Goal: Task Accomplishment & Management: Manage account settings

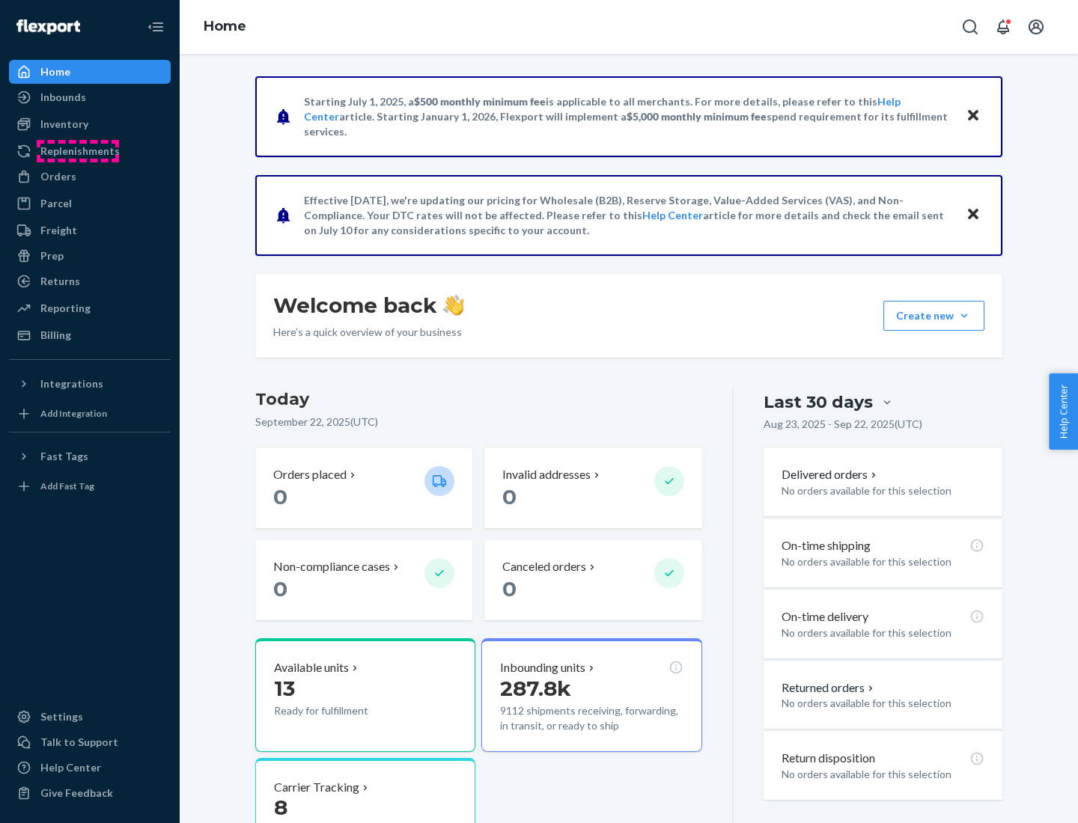
click at [78, 151] on div "Replenishments" at bounding box center [79, 151] width 79 height 15
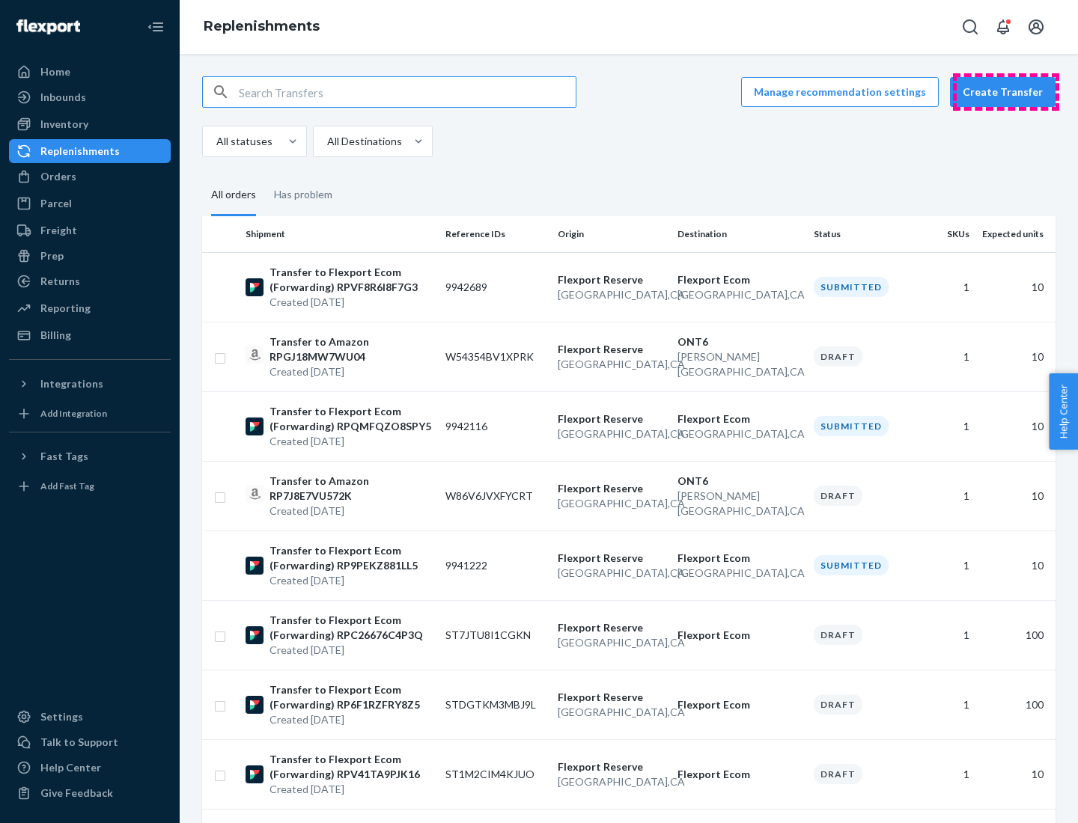
click at [1006, 92] on button "Create Transfer" at bounding box center [1003, 92] width 106 height 30
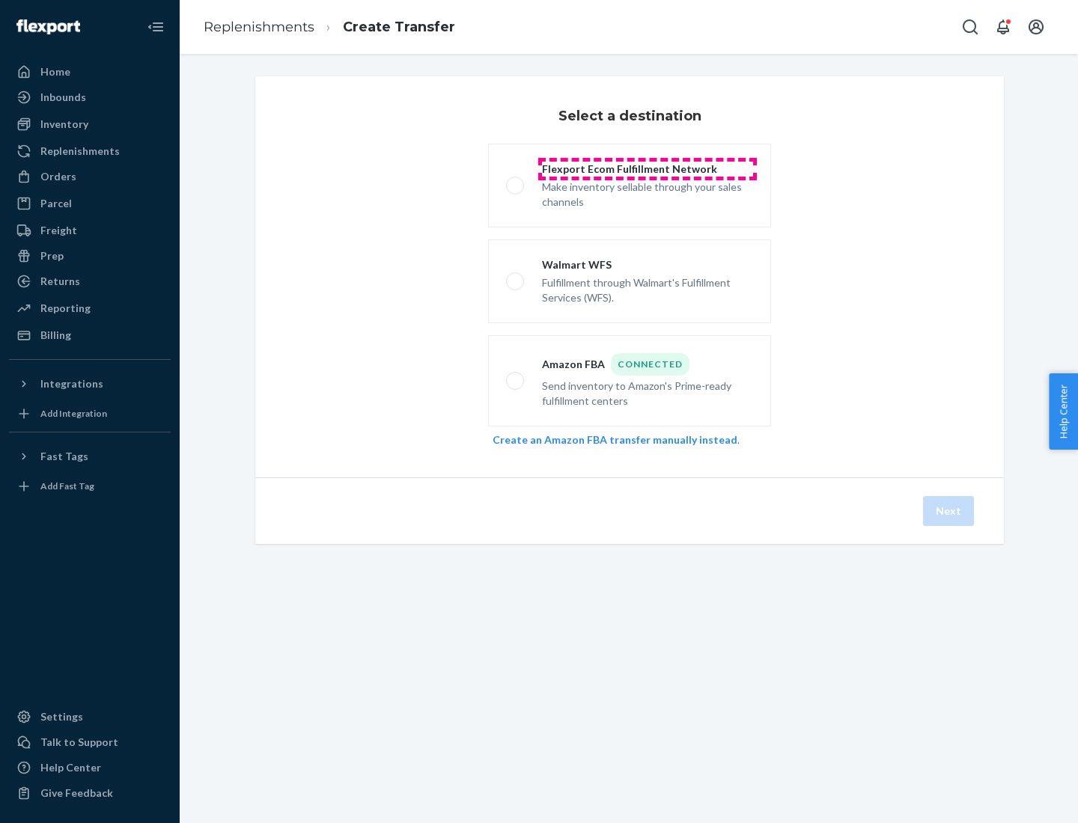
click at [647, 169] on div "Flexport Ecom Fulfillment Network" at bounding box center [647, 169] width 211 height 15
click at [516, 181] on input "Flexport Ecom Fulfillment Network Make inventory sellable through your sales ch…" at bounding box center [511, 186] width 10 height 10
radio input "true"
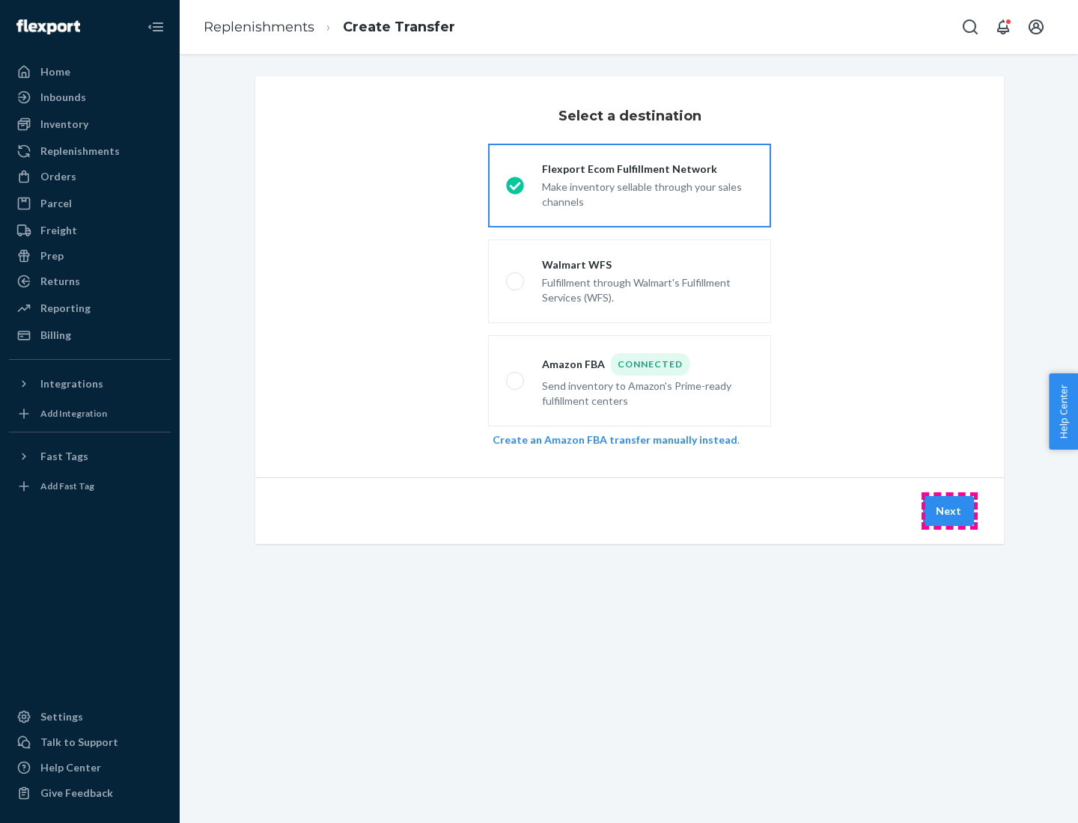
click at [949, 511] on button "Next" at bounding box center [948, 511] width 51 height 30
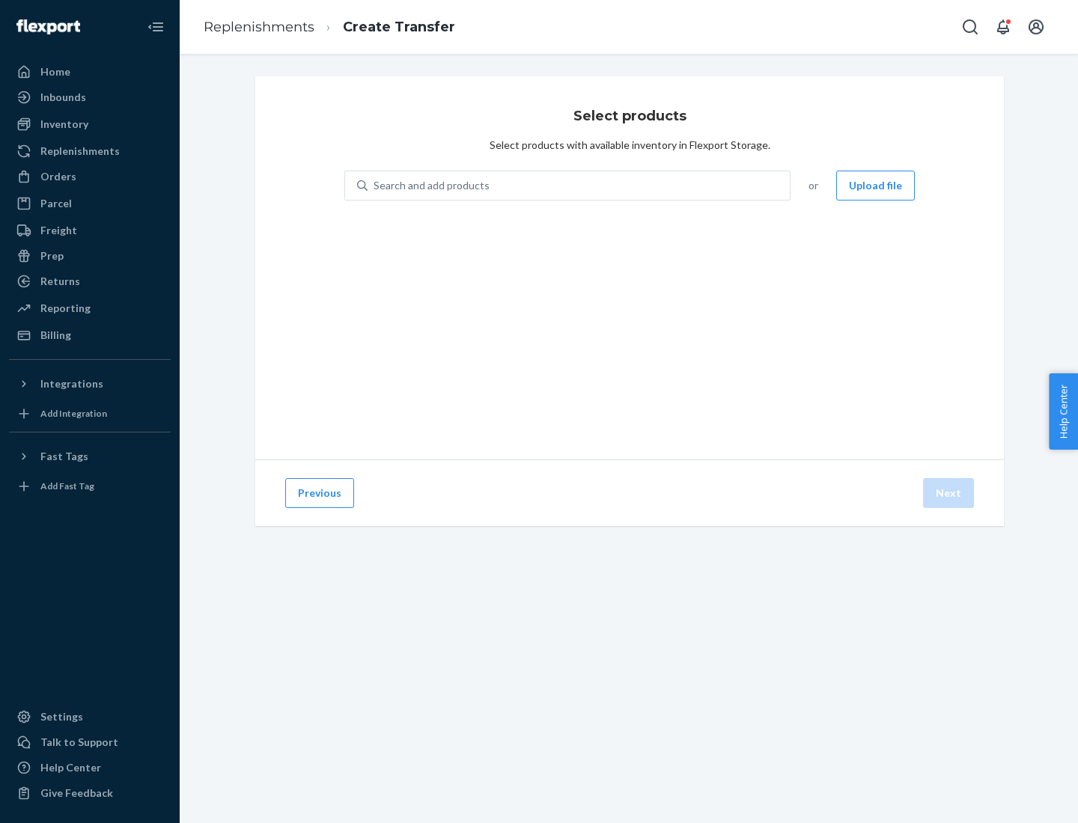
click at [877, 186] on button "Upload file" at bounding box center [875, 186] width 79 height 30
